Goal: Task Accomplishment & Management: Use online tool/utility

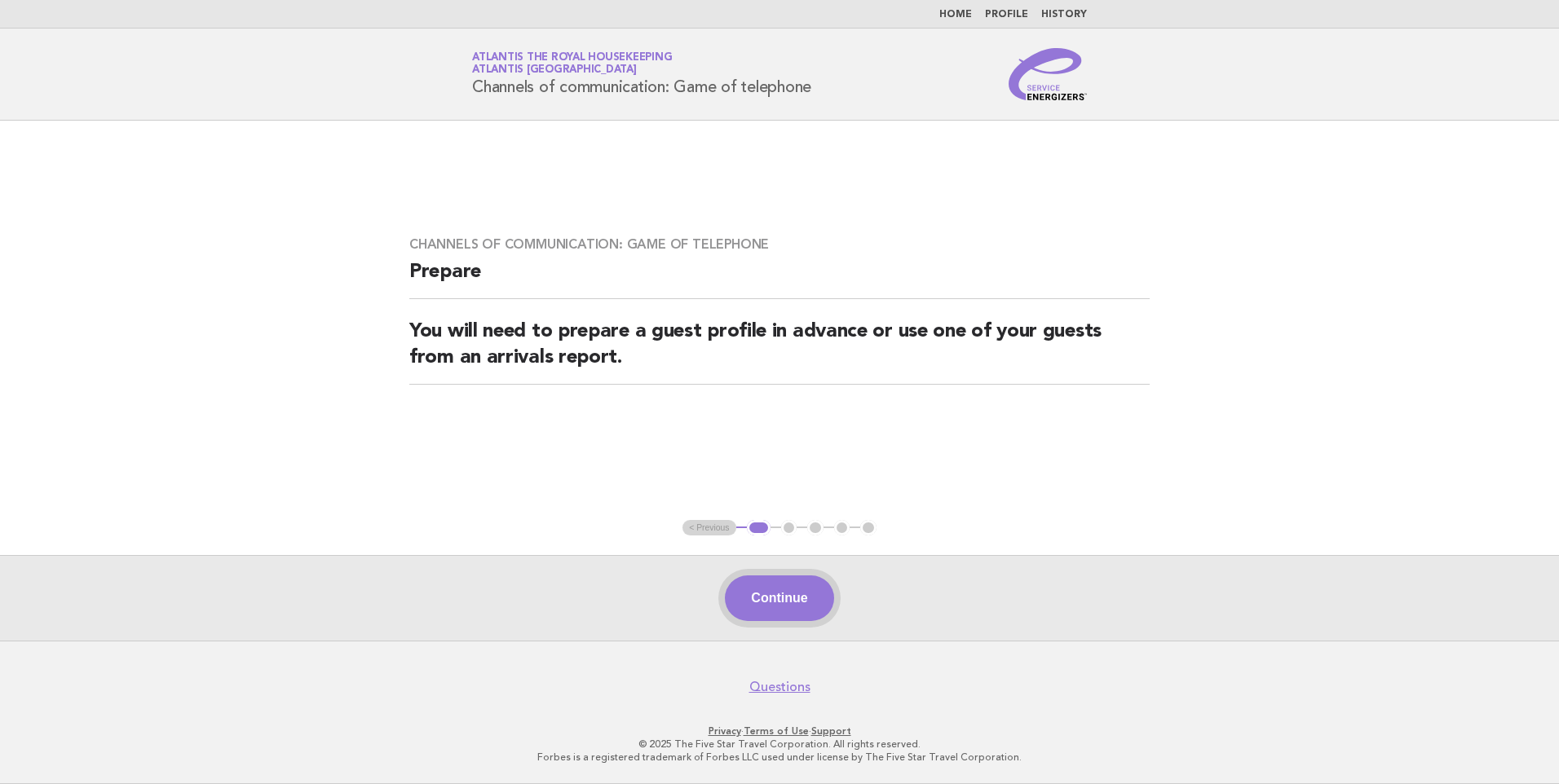
click at [791, 599] on button "Continue" at bounding box center [779, 598] width 109 height 46
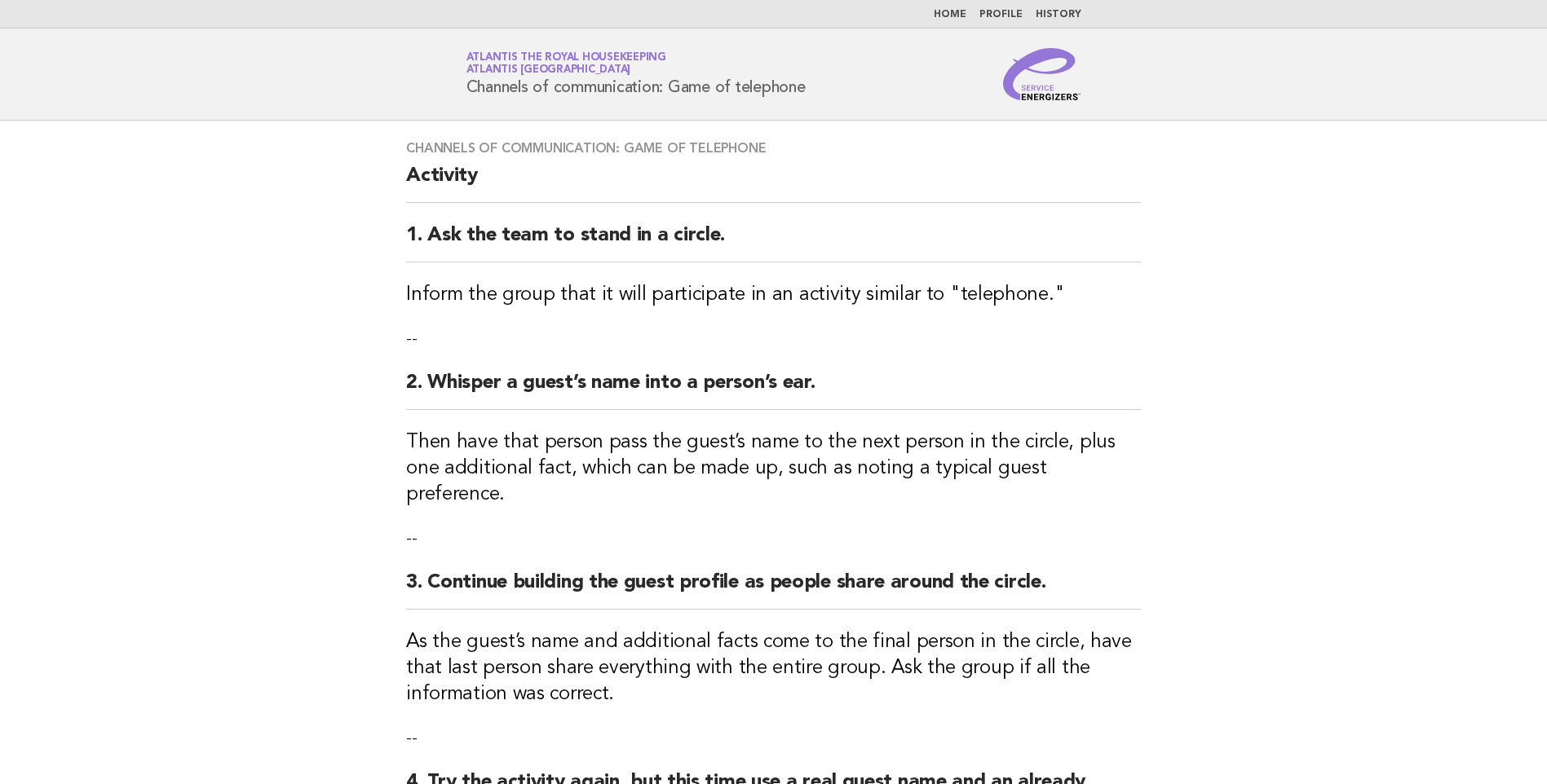
scroll to position [400, 0]
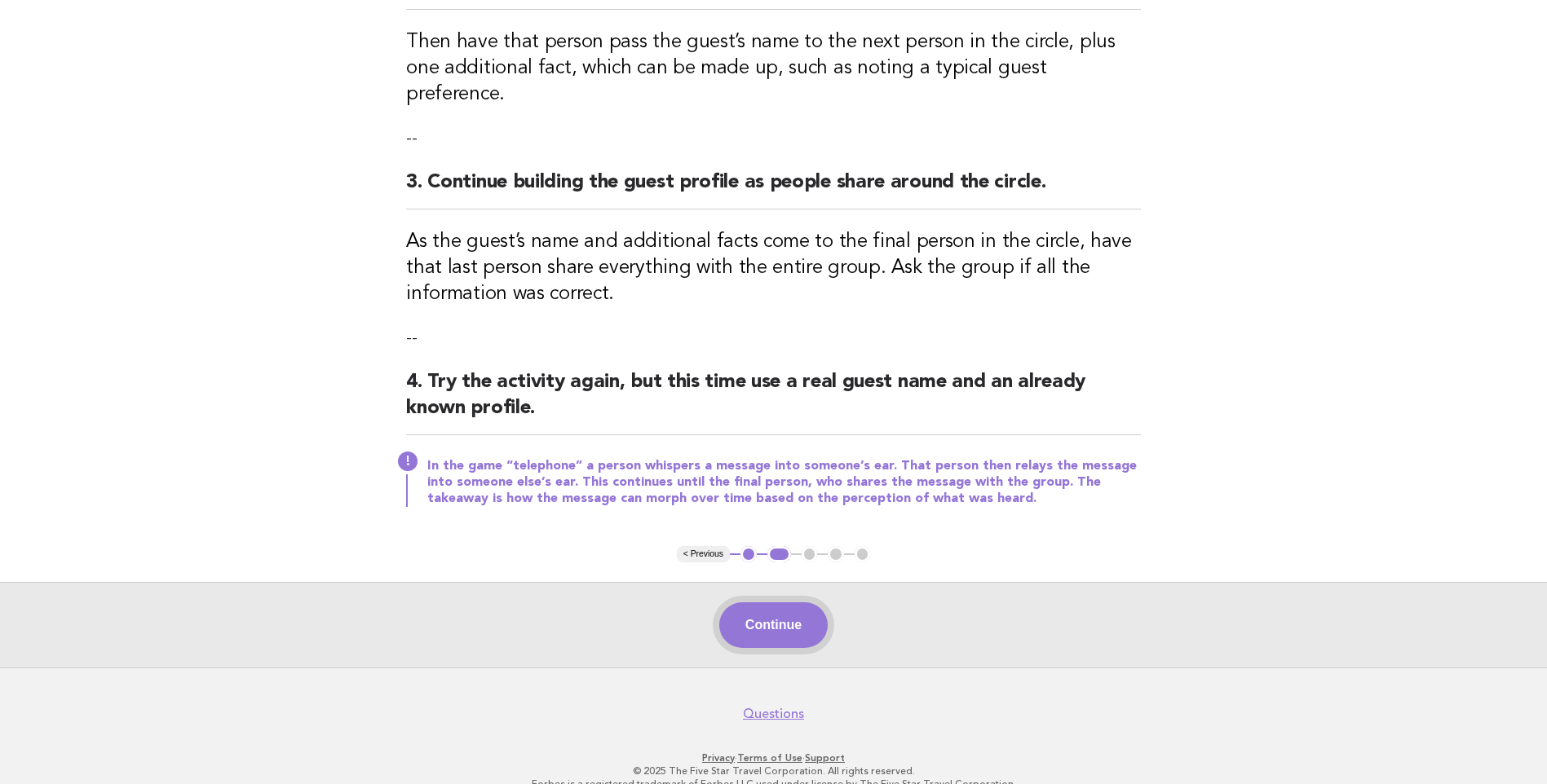
click at [779, 603] on button "Continue" at bounding box center [773, 625] width 109 height 46
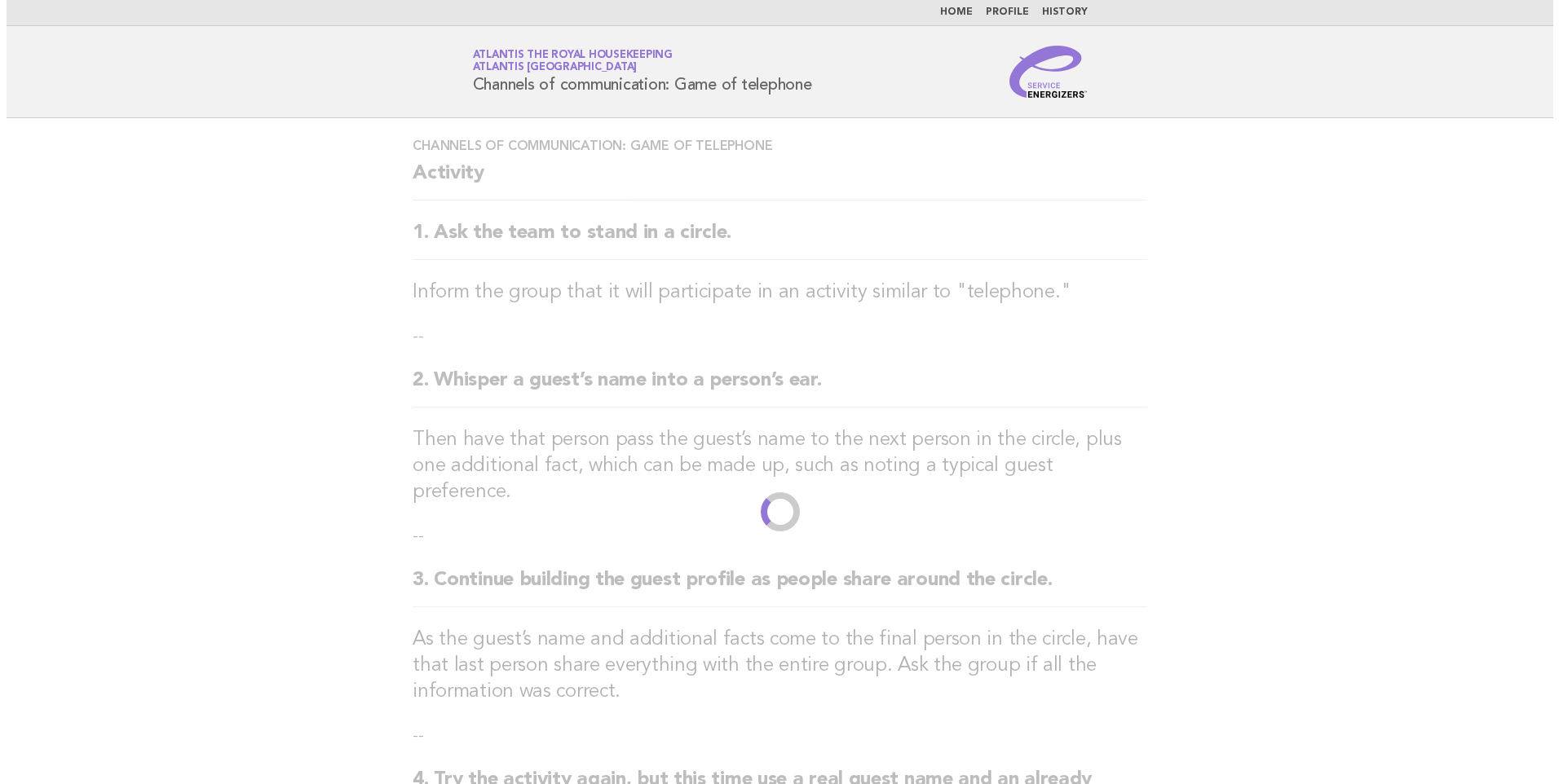
scroll to position [0, 0]
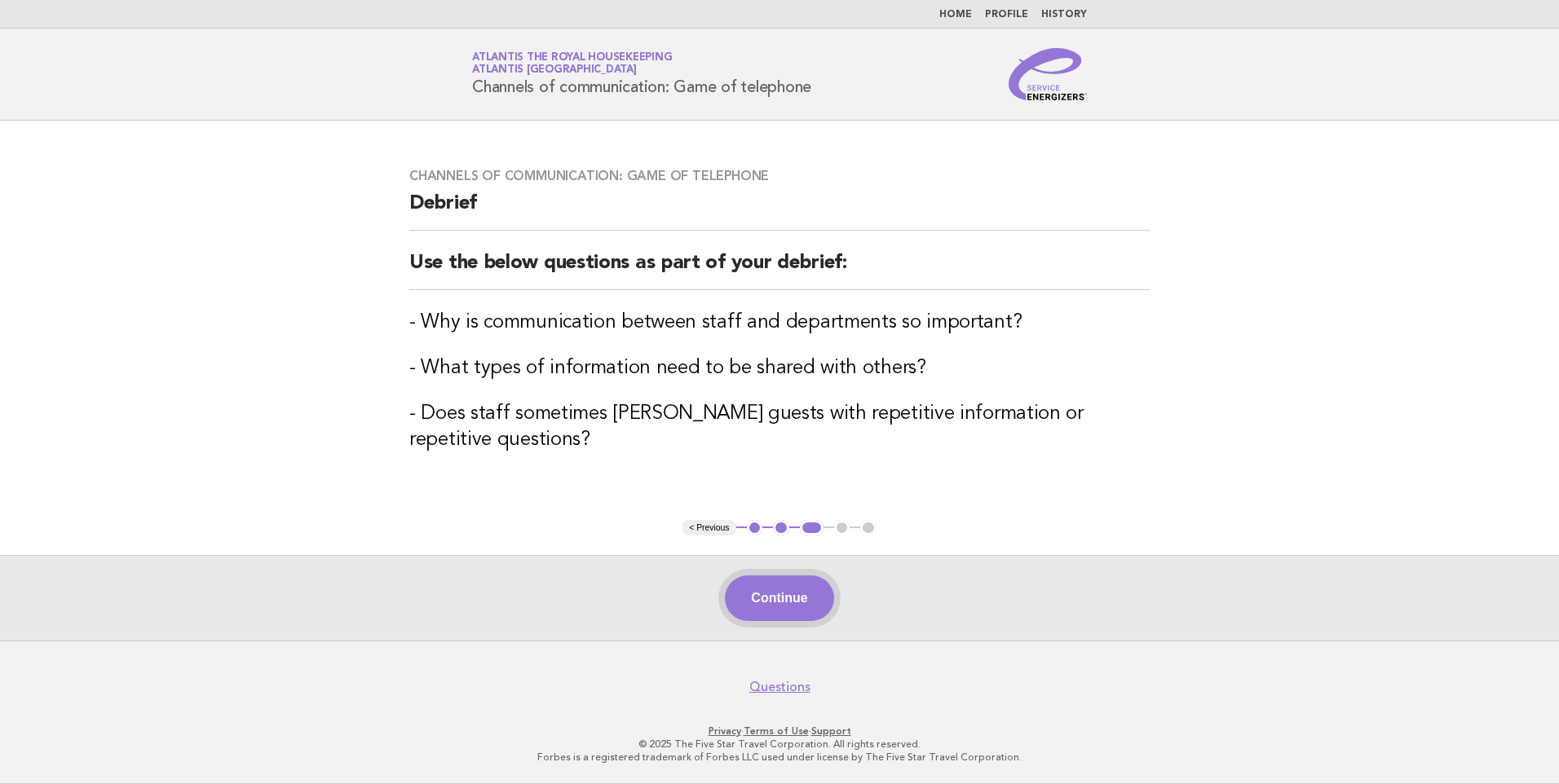
click at [775, 603] on button "Continue" at bounding box center [779, 598] width 109 height 46
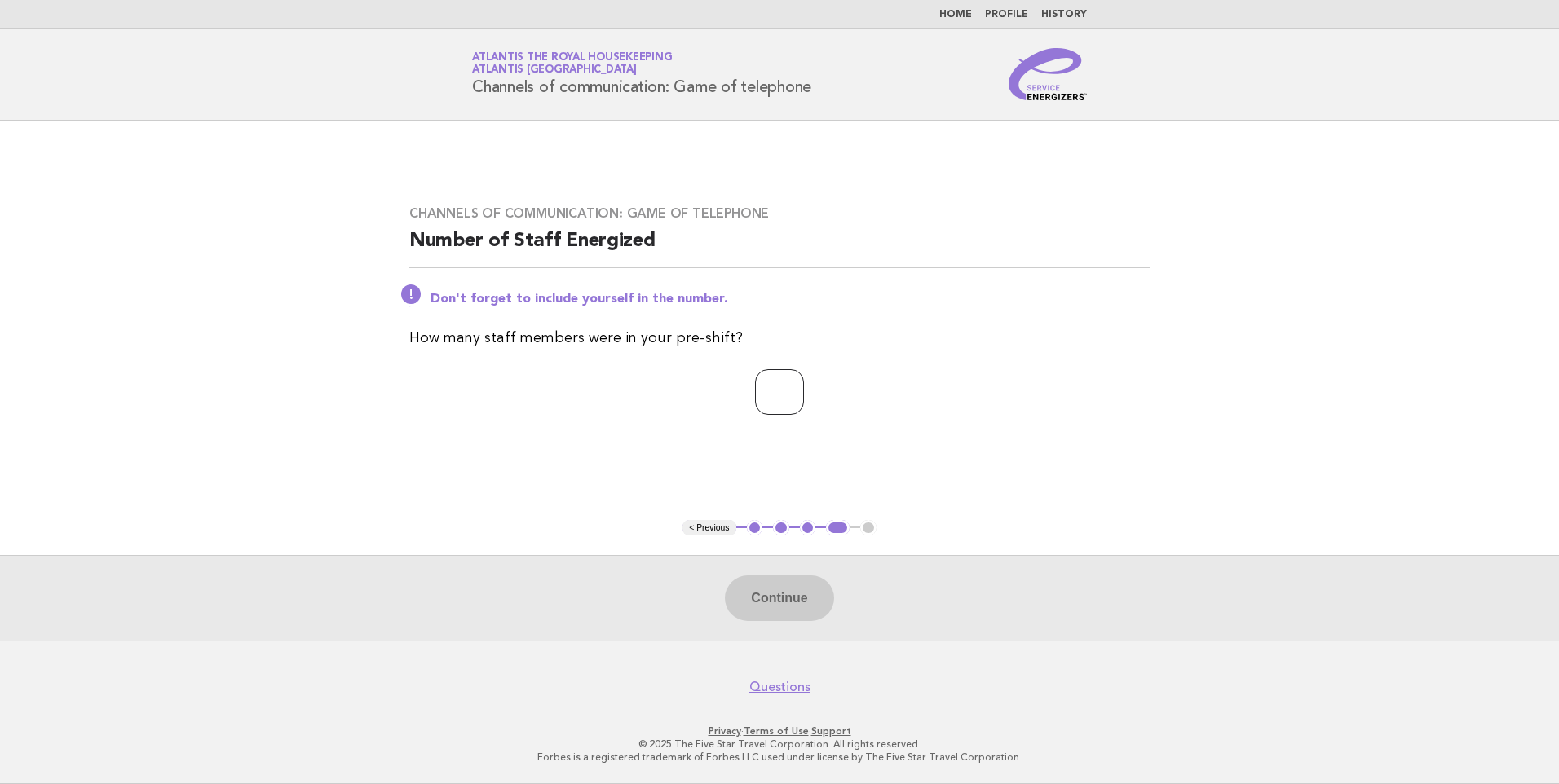
click at [759, 386] on input "number" at bounding box center [779, 392] width 49 height 46
type input "**"
click at [791, 597] on button "Continue" at bounding box center [779, 598] width 109 height 46
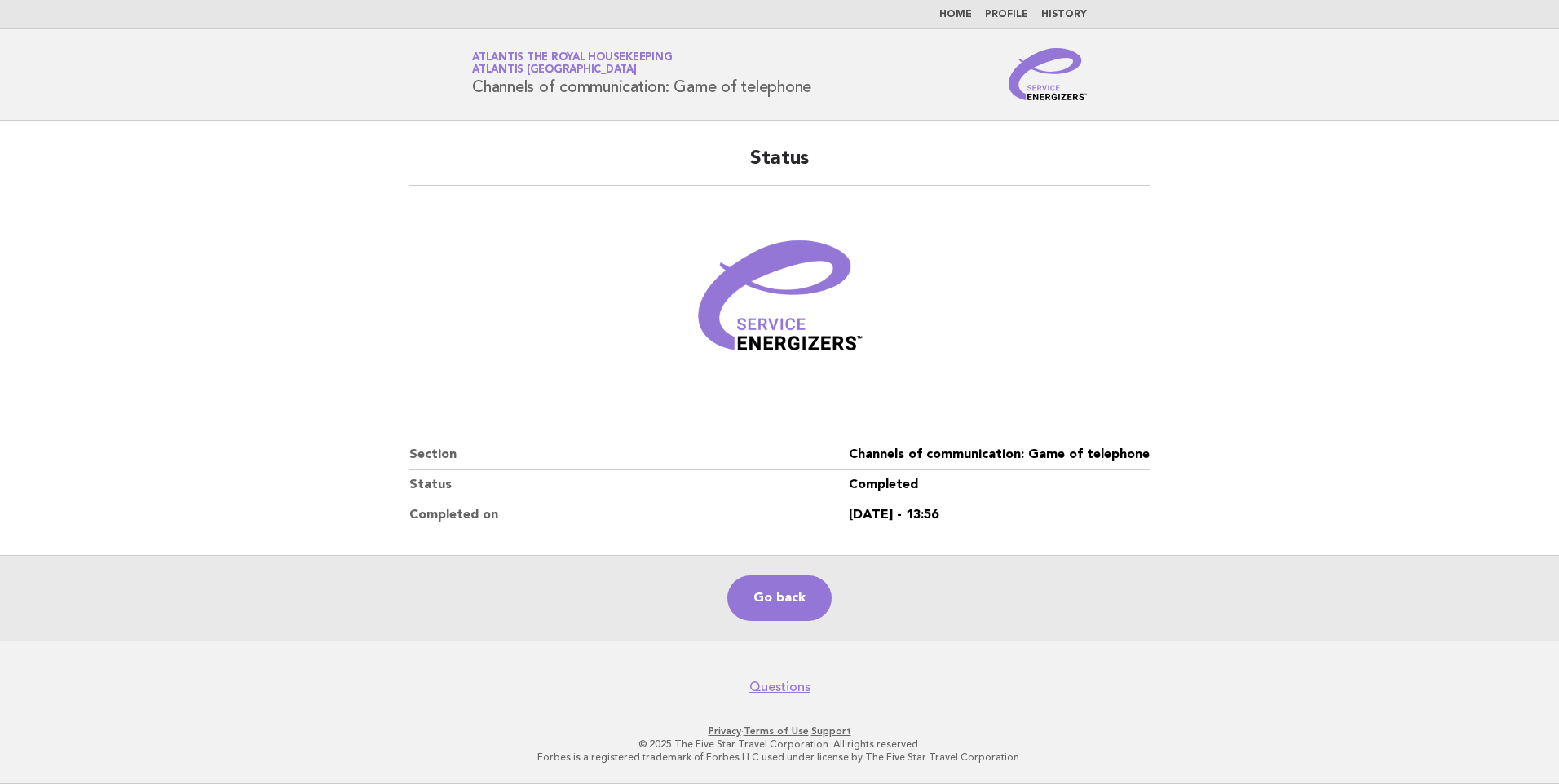
click at [791, 597] on link "Go back" at bounding box center [780, 598] width 104 height 46
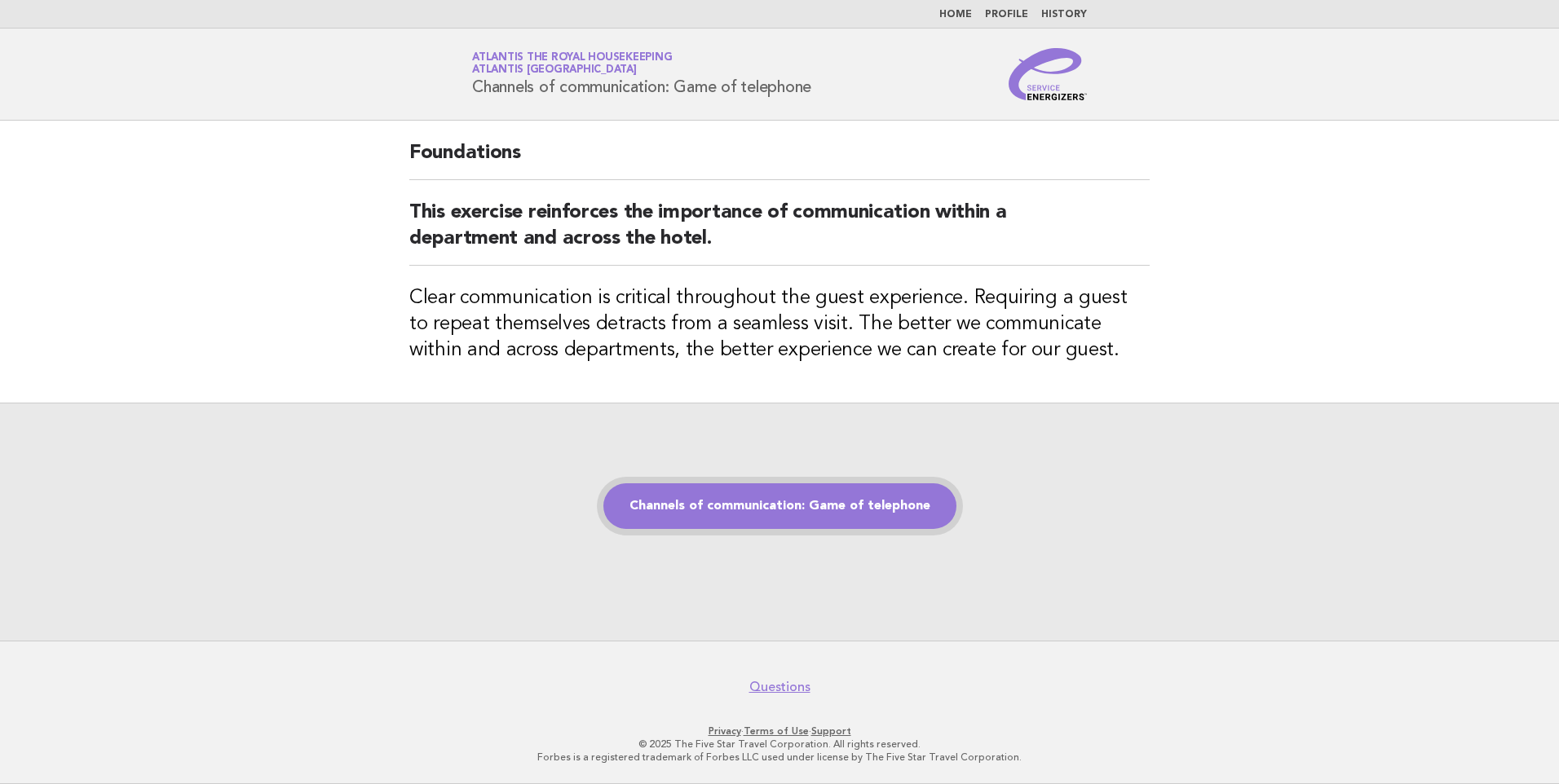
click at [714, 511] on link "Channels of communication: Game of telephone" at bounding box center [779, 506] width 353 height 46
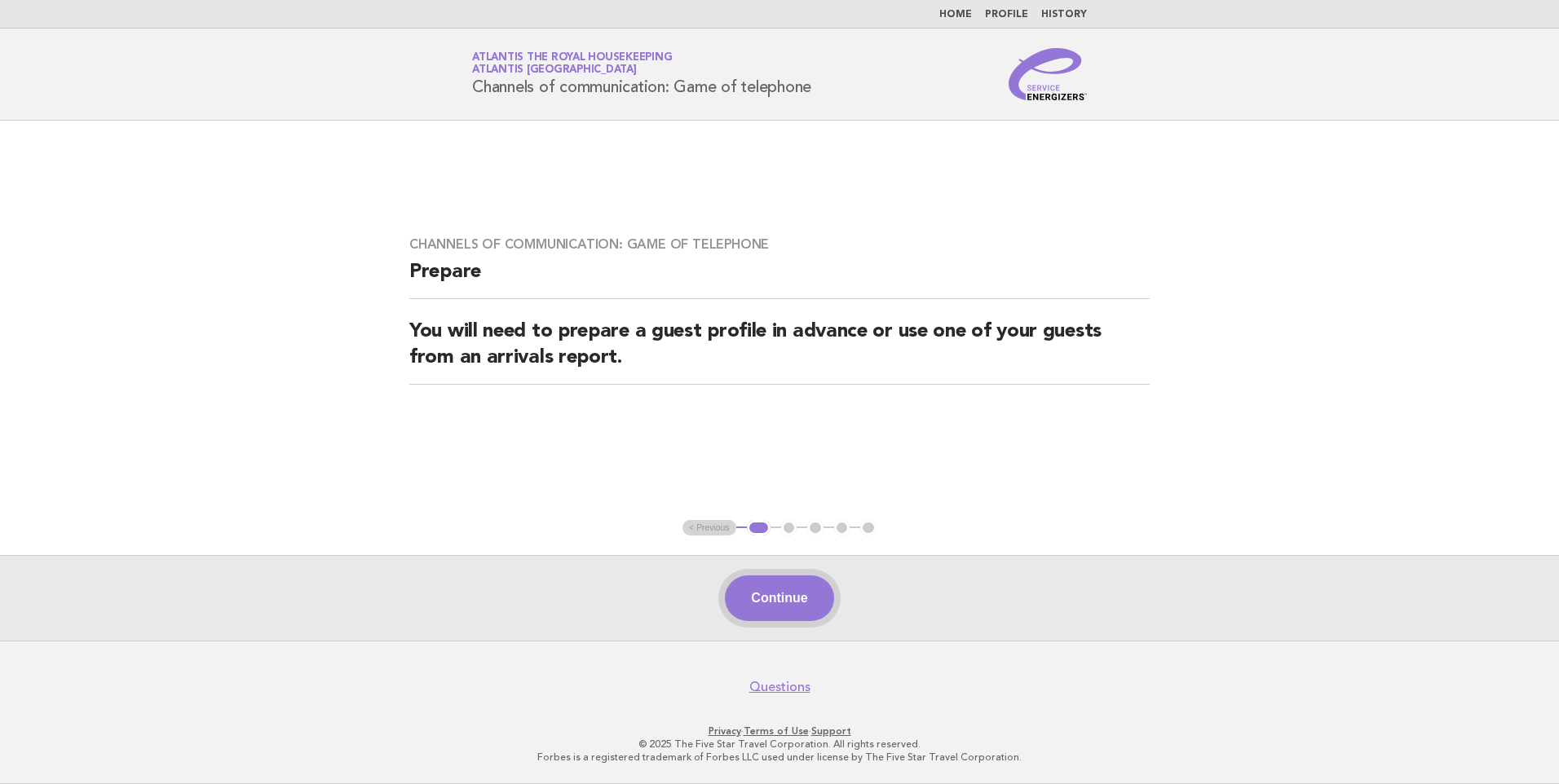
click at [769, 603] on button "Continue" at bounding box center [779, 598] width 109 height 46
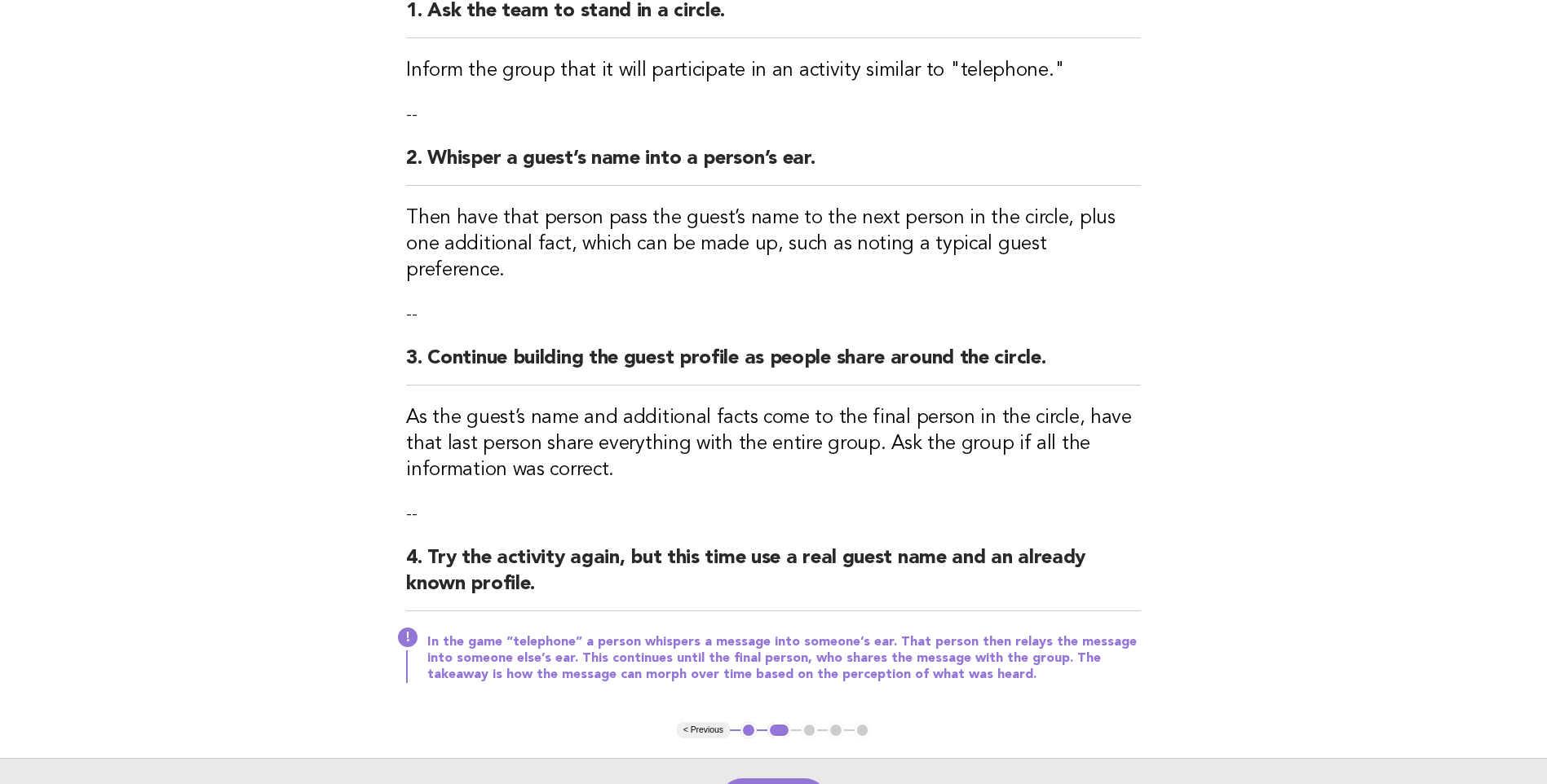
scroll to position [400, 0]
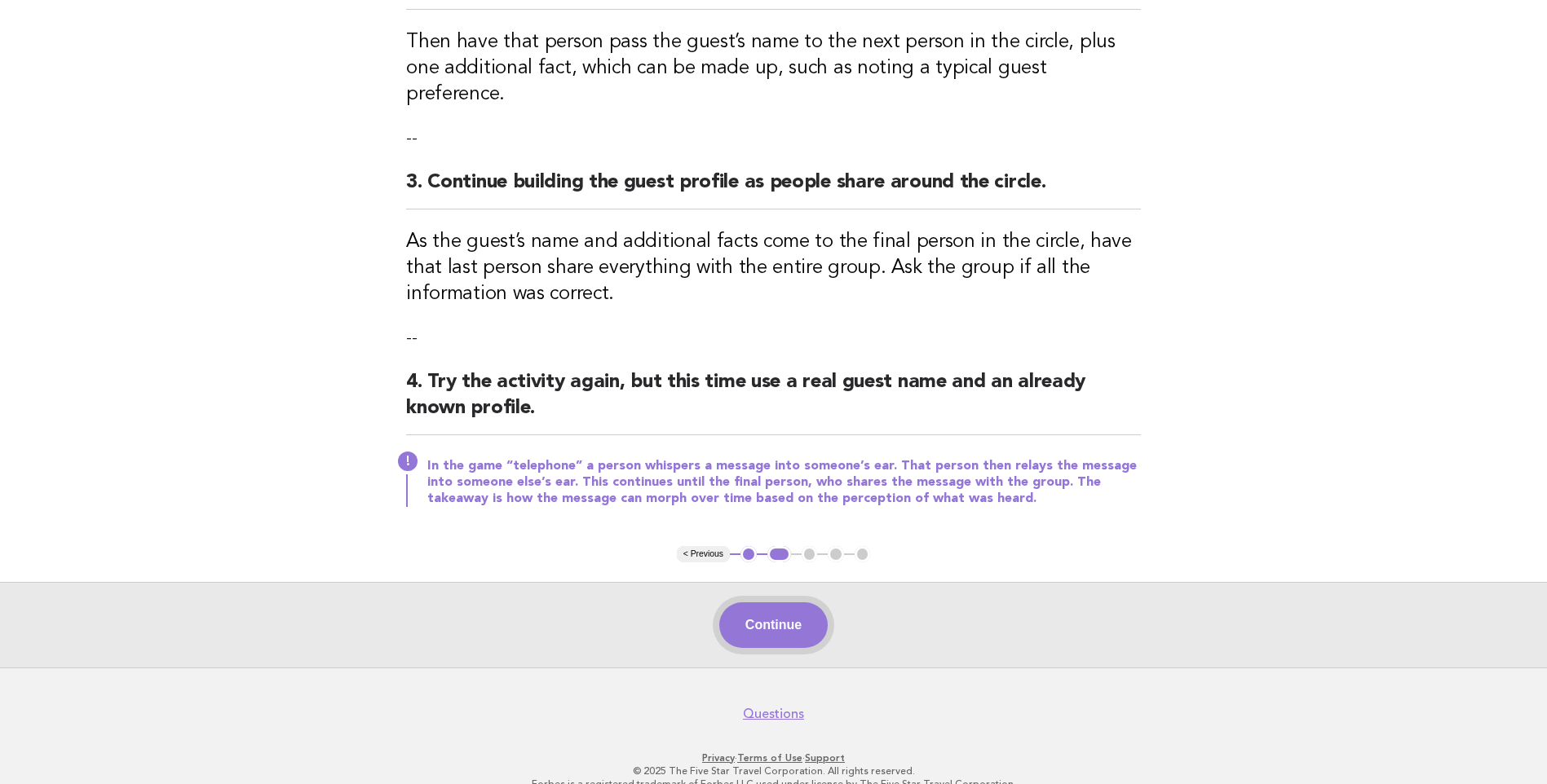
click at [760, 603] on button "Continue" at bounding box center [773, 625] width 109 height 46
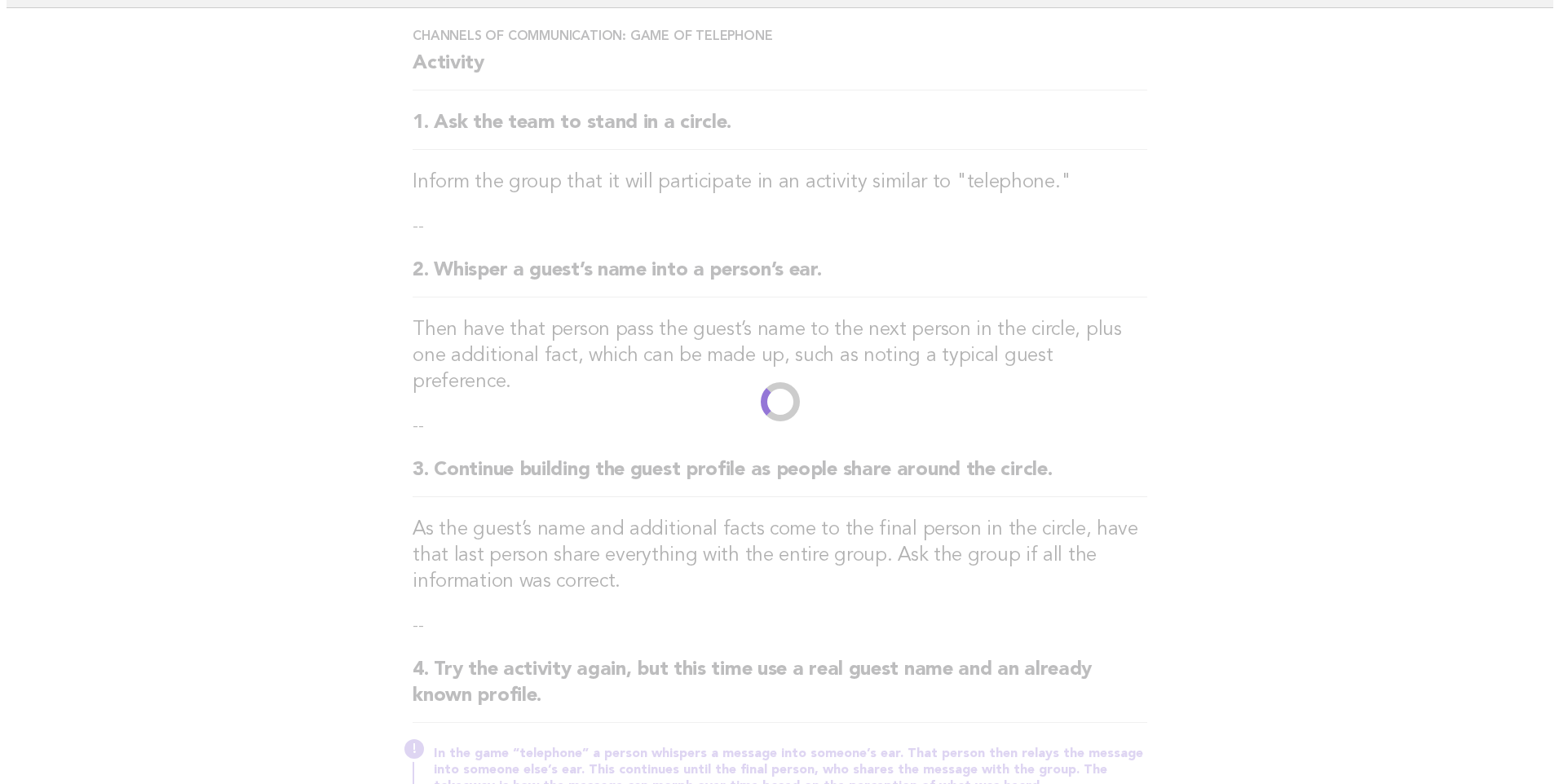
scroll to position [0, 0]
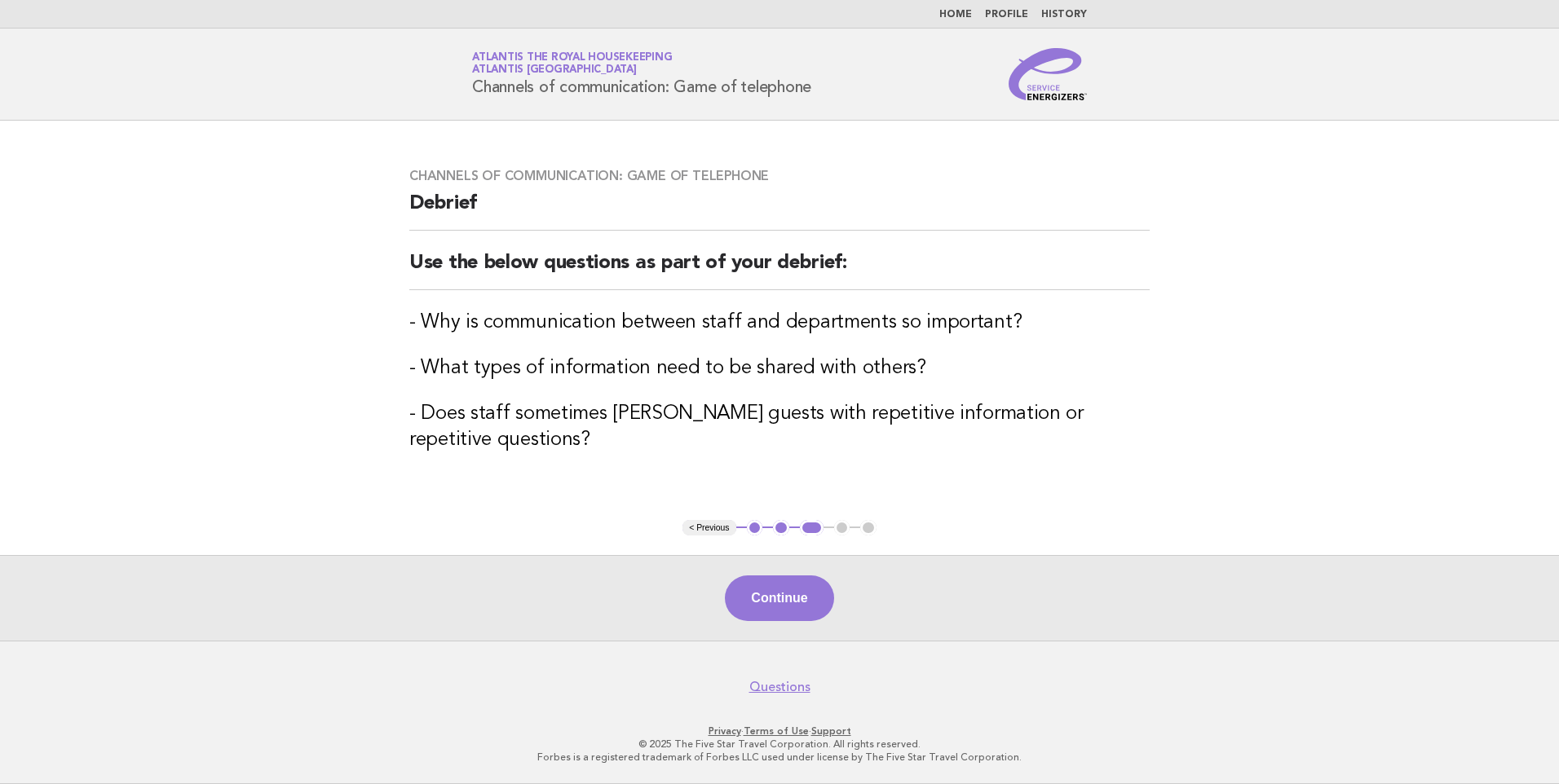
click at [760, 603] on button "Continue" at bounding box center [779, 598] width 109 height 46
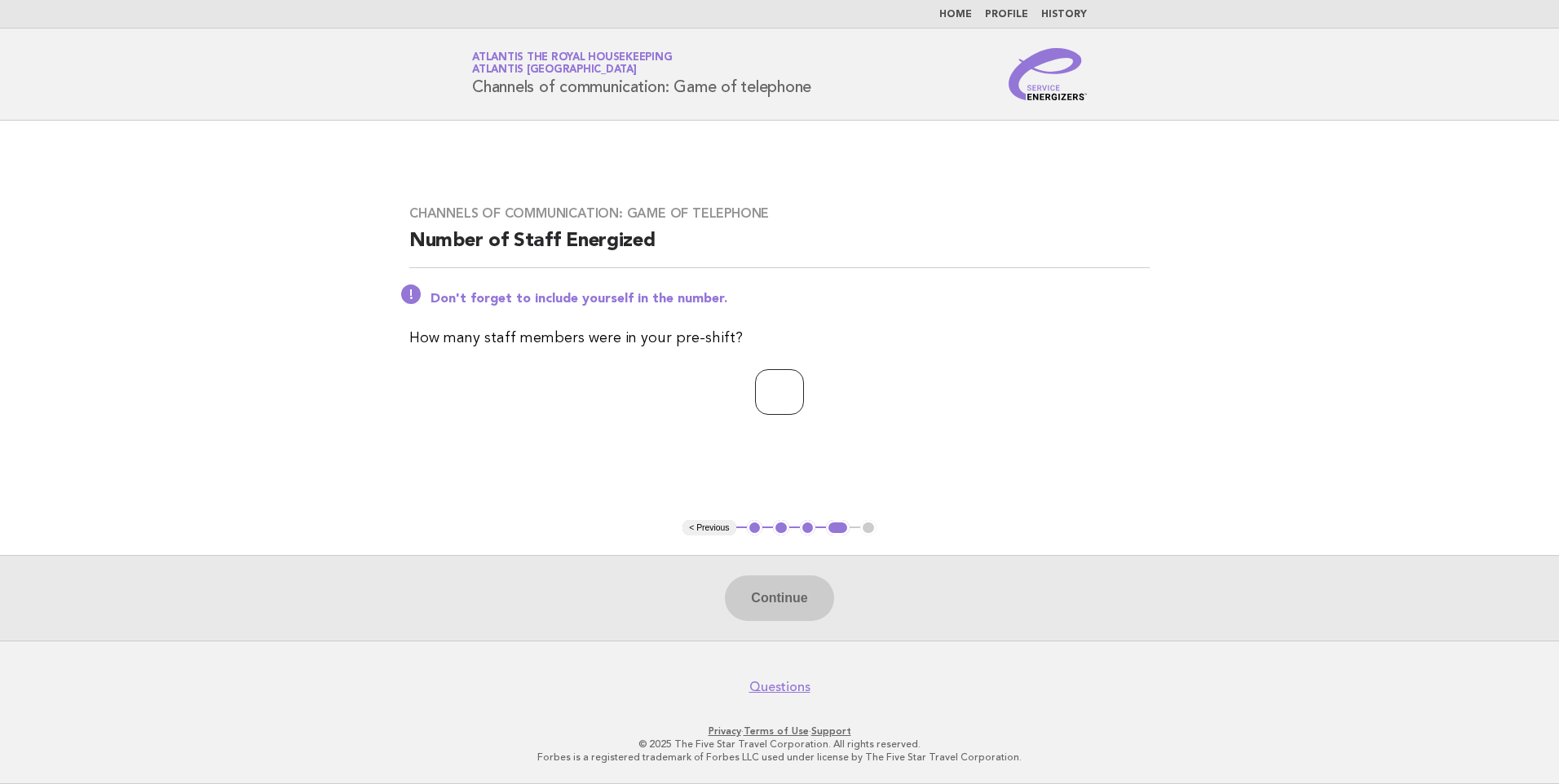
click at [779, 405] on input "number" at bounding box center [779, 392] width 49 height 46
type input "**"
click at [769, 602] on button "Continue" at bounding box center [779, 598] width 109 height 46
